Goal: Transaction & Acquisition: Purchase product/service

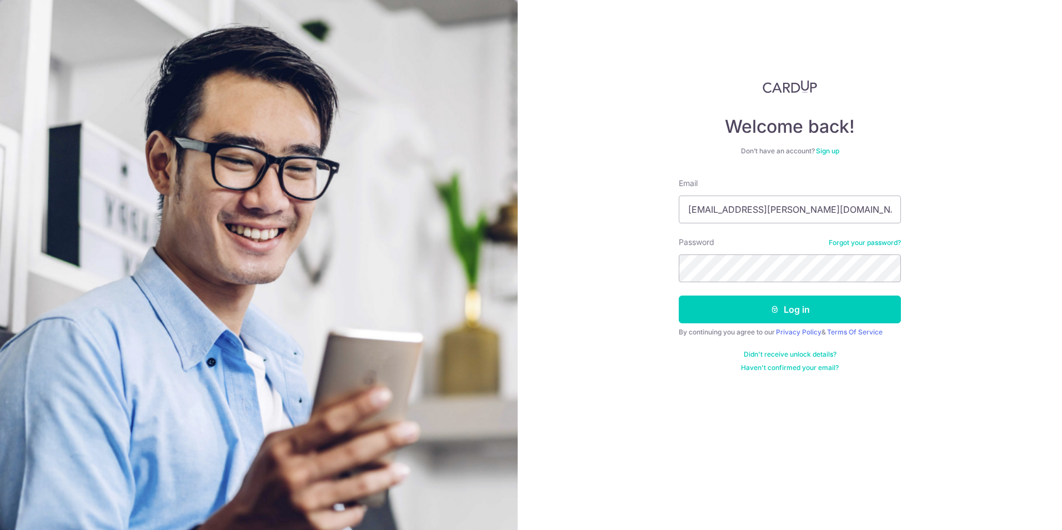
type input "[EMAIL_ADDRESS][PERSON_NAME][DOMAIN_NAME]"
click at [679, 296] on button "Log in" at bounding box center [790, 310] width 222 height 28
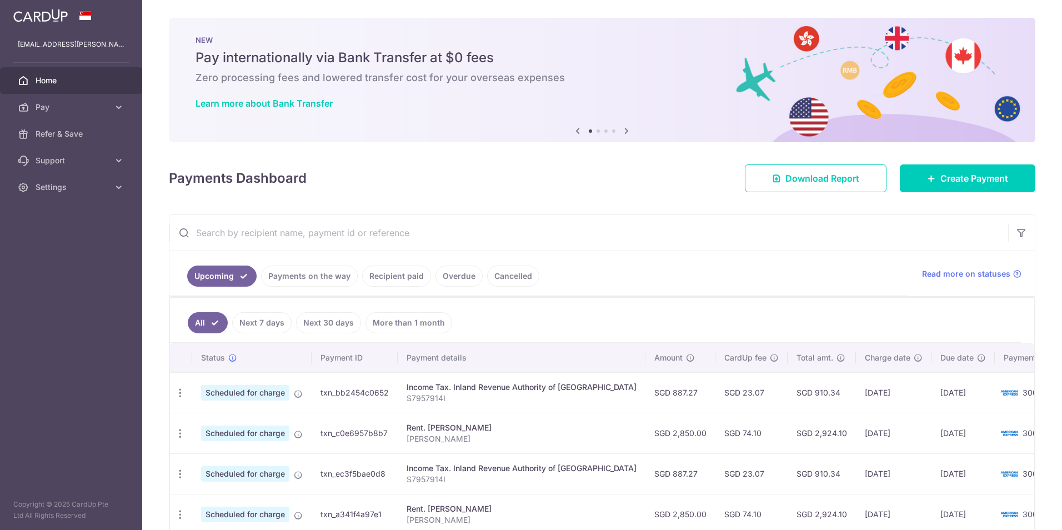
click at [35, 115] on link "Pay" at bounding box center [71, 107] width 142 height 27
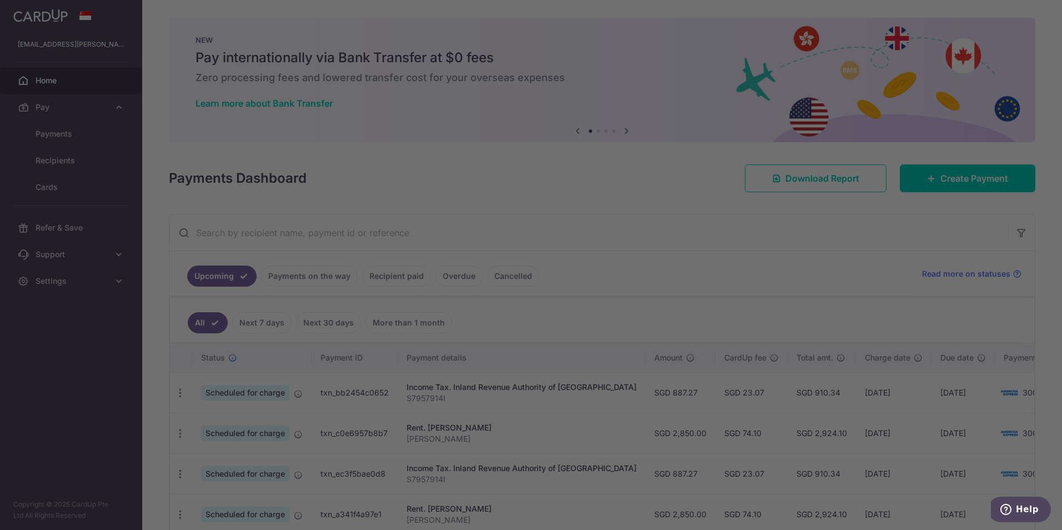
click at [62, 138] on div at bounding box center [536, 268] width 1073 height 536
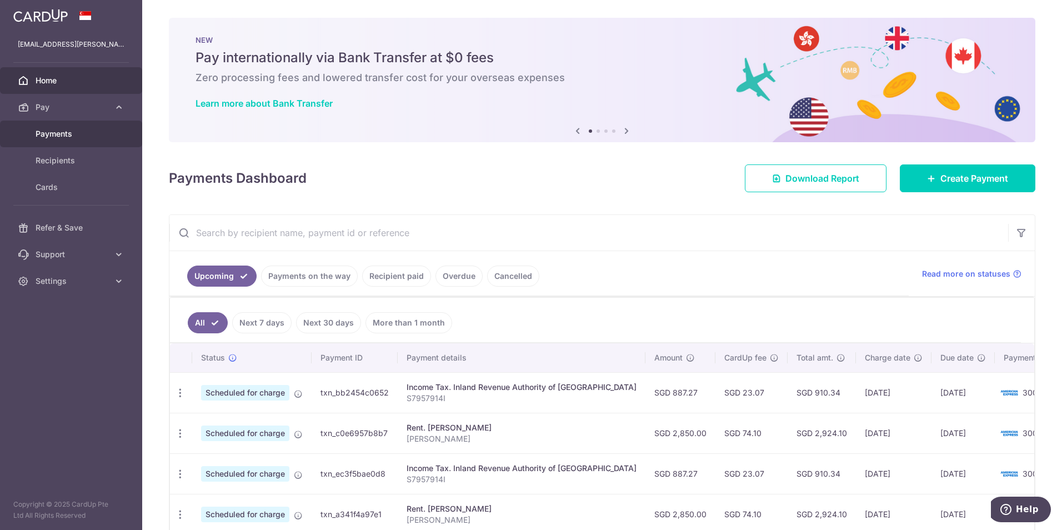
click at [66, 127] on link "Payments" at bounding box center [71, 134] width 142 height 27
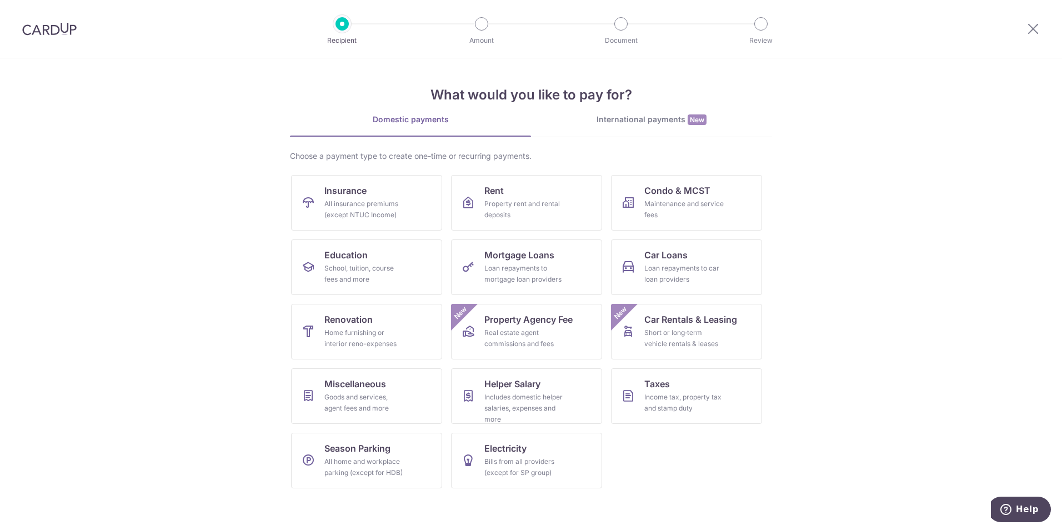
click at [639, 104] on h4 "What would you like to pay for?" at bounding box center [531, 95] width 482 height 20
click at [639, 116] on div "International payments New" at bounding box center [651, 120] width 241 height 12
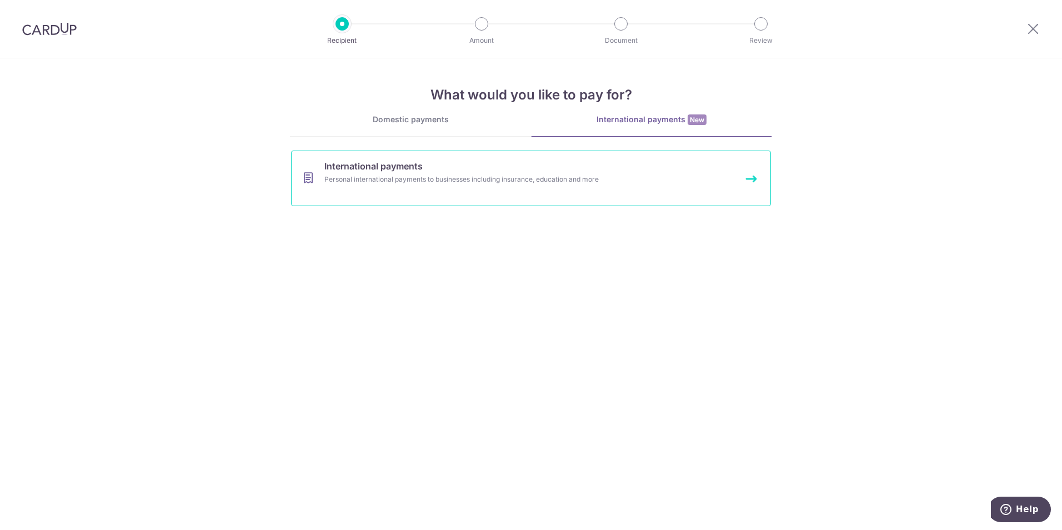
click at [417, 183] on div "Personal international payments to businesses including insurance, education an…" at bounding box center [516, 179] width 384 height 11
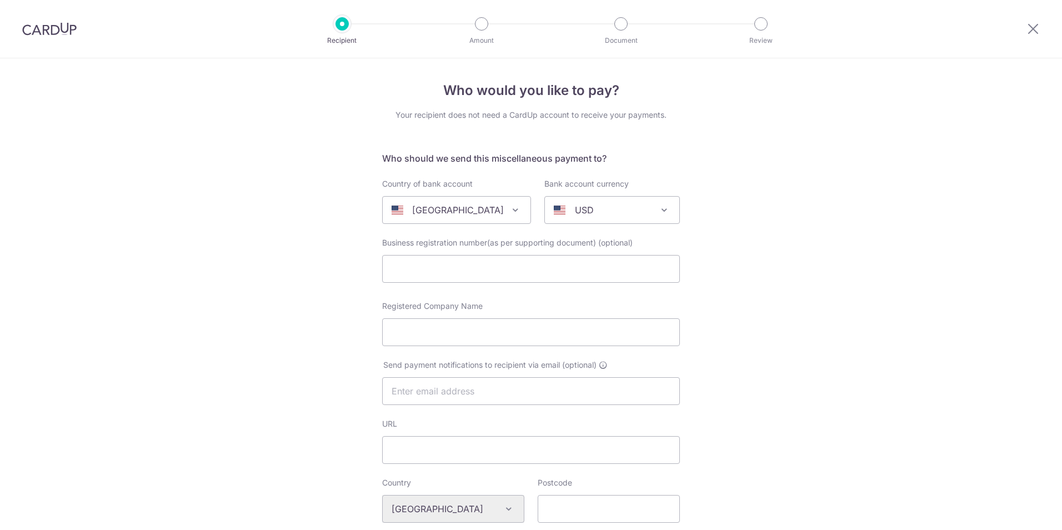
select select
drag, startPoint x: 0, startPoint y: 0, endPoint x: 484, endPoint y: 206, distance: 525.9
click at [484, 206] on div "[GEOGRAPHIC_DATA]" at bounding box center [448, 209] width 112 height 13
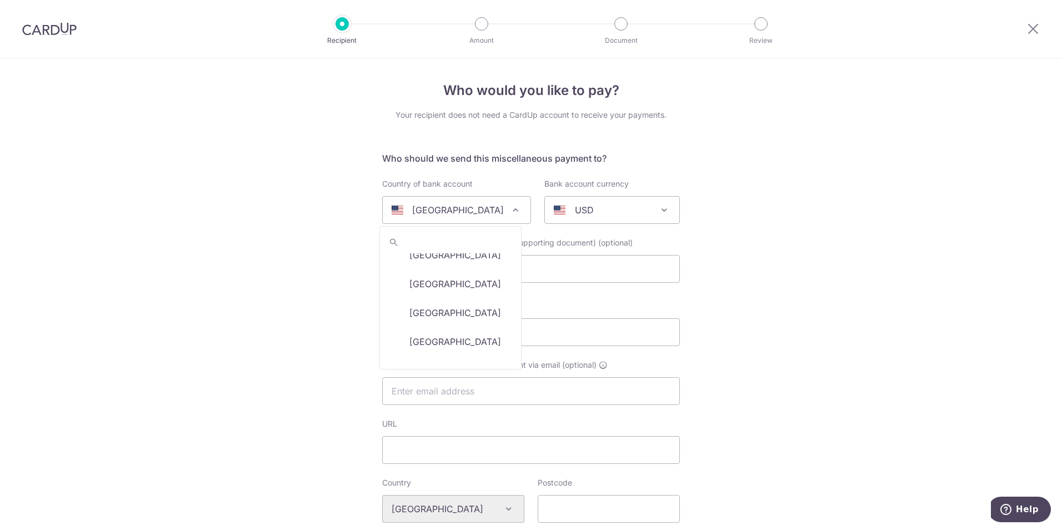
scroll to position [1975, 0]
select select "159"
select select "[GEOGRAPHIC_DATA]"
select select
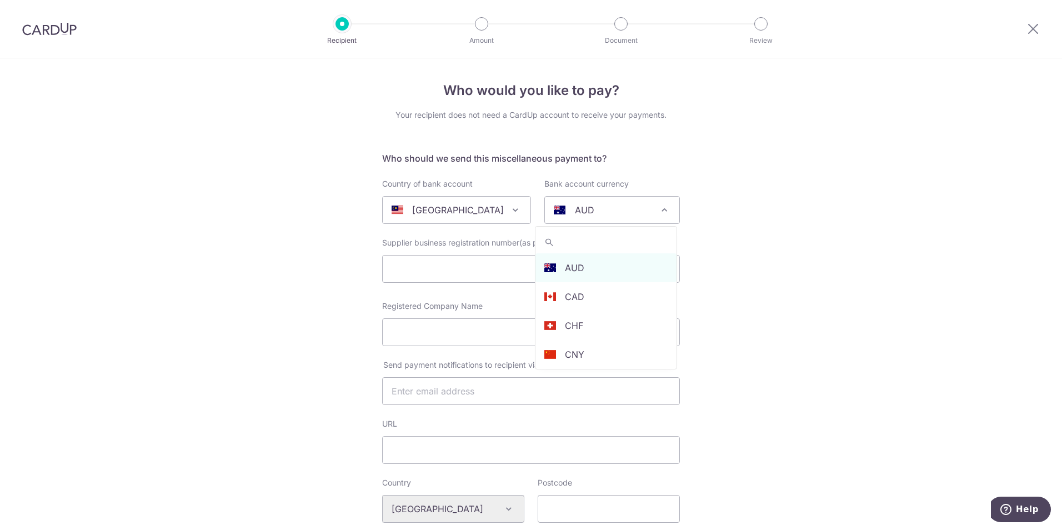
click at [618, 210] on div "AUD" at bounding box center [603, 209] width 99 height 13
select select "4"
click at [759, 262] on div "Who would you like to pay? Your recipient does not need a CardUp account to rec…" at bounding box center [531, 524] width 1062 height 932
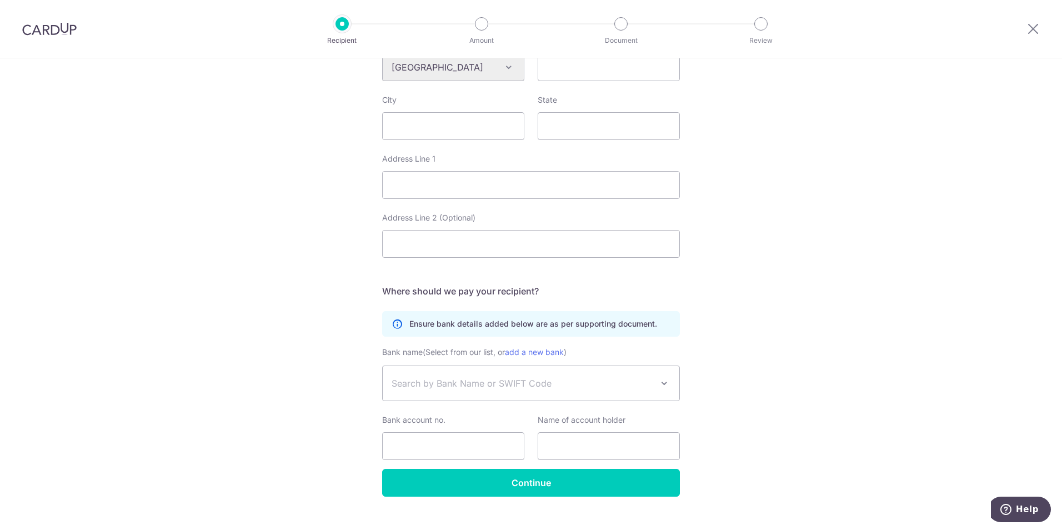
scroll to position [461, 0]
